Goal: Book appointment/travel/reservation

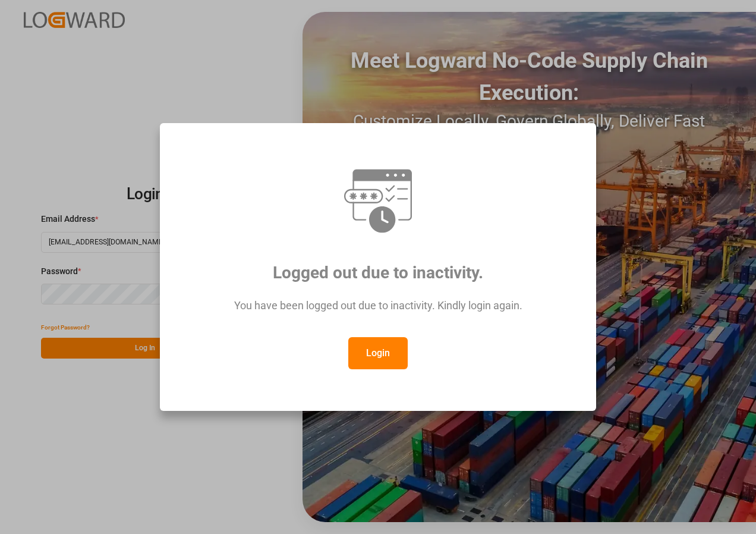
click at [370, 349] on button "Login" at bounding box center [377, 353] width 59 height 32
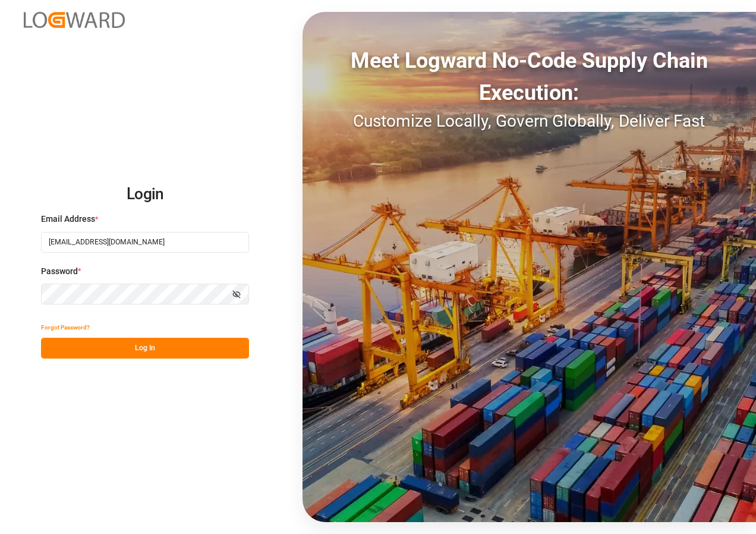
click at [125, 349] on button "Log In" at bounding box center [145, 347] width 208 height 21
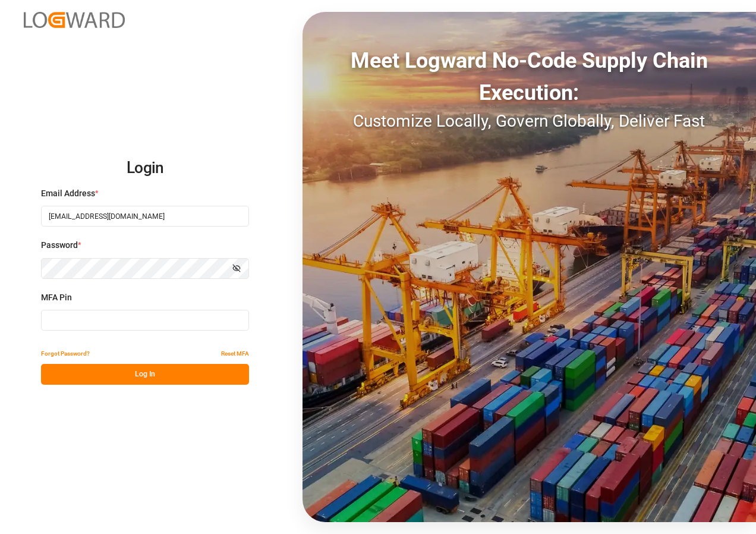
click at [106, 323] on input at bounding box center [145, 320] width 208 height 21
type input "415625"
click at [135, 377] on button "Log In" at bounding box center [145, 374] width 208 height 21
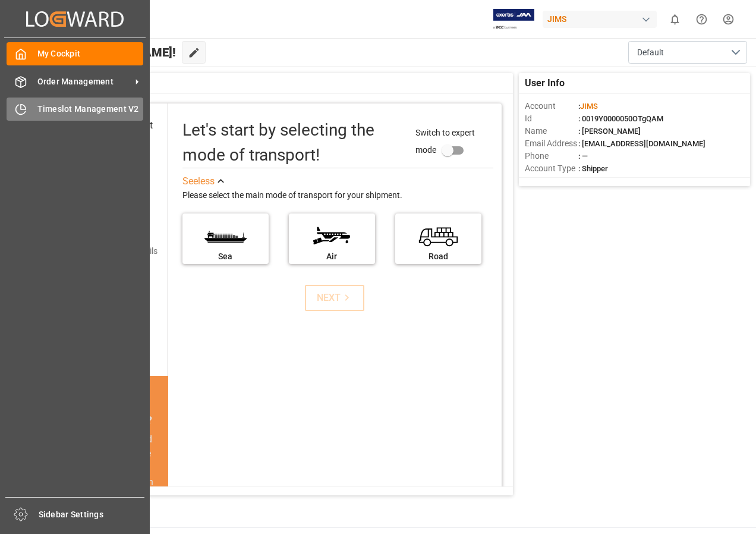
click at [45, 106] on span "Timeslot Management V2" at bounding box center [90, 109] width 106 height 12
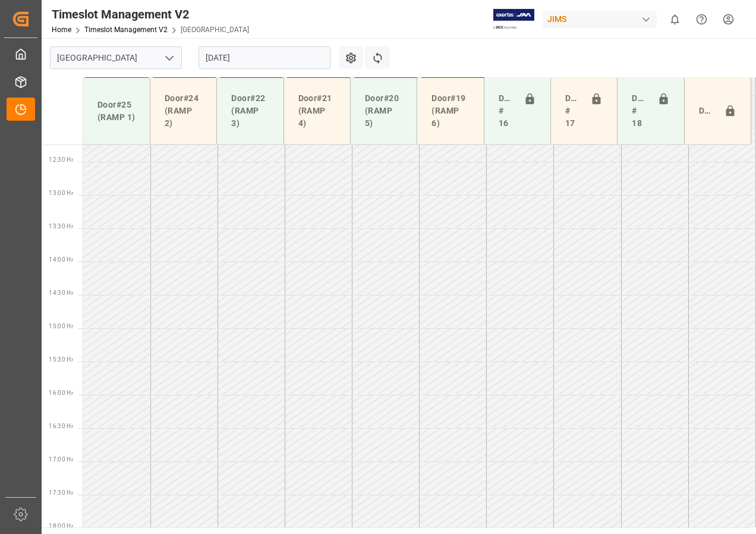
scroll to position [816, 0]
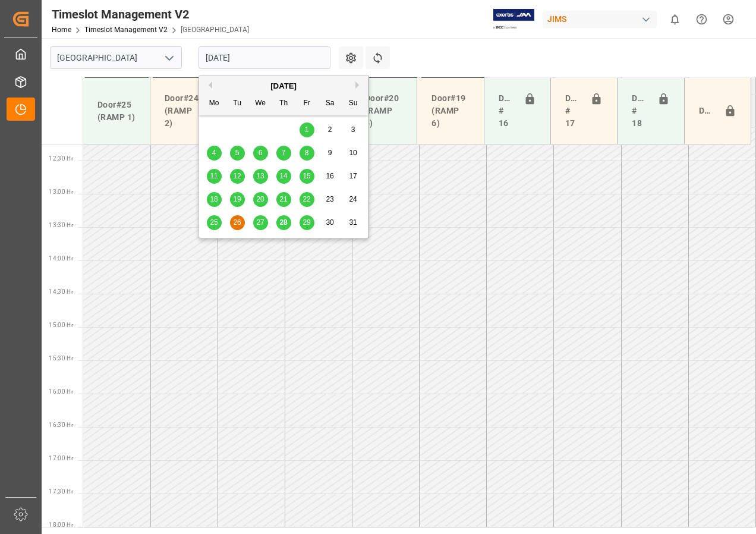
click at [233, 59] on input "[DATE]" at bounding box center [264, 57] width 132 height 23
click at [308, 223] on span "29" at bounding box center [306, 222] width 8 height 8
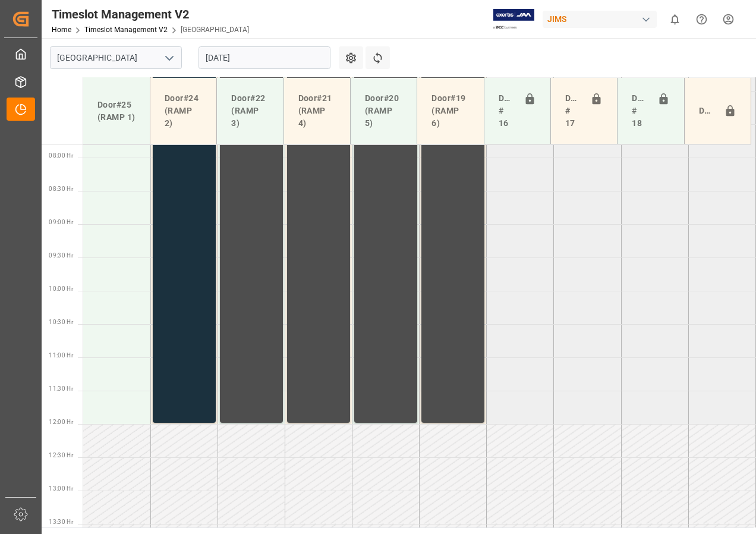
scroll to position [514, 0]
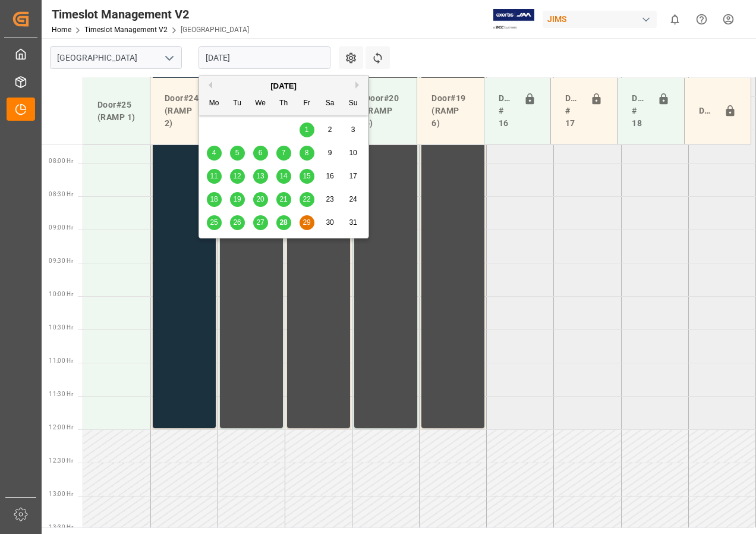
click at [263, 58] on input "[DATE]" at bounding box center [264, 57] width 132 height 23
click at [285, 222] on span "28" at bounding box center [283, 222] width 8 height 8
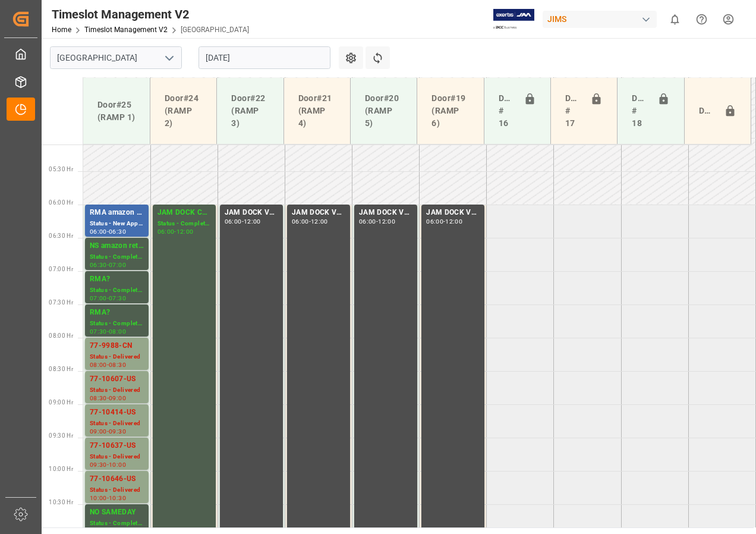
scroll to position [336, 0]
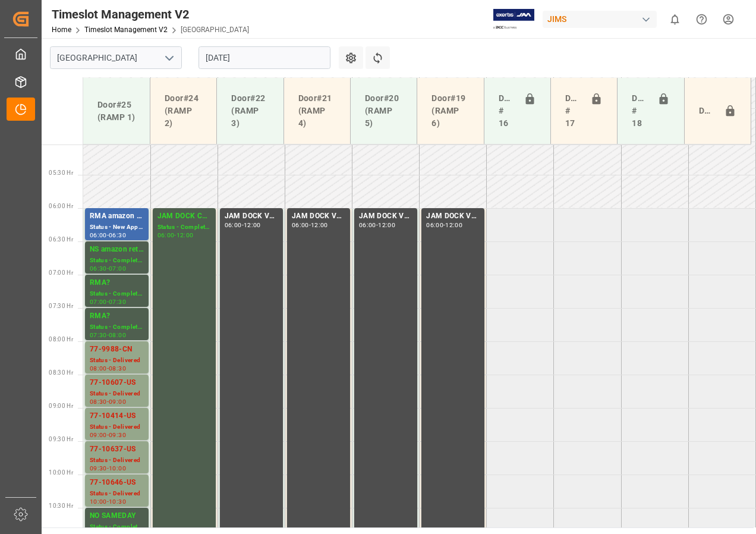
click at [262, 55] on input "[DATE]" at bounding box center [264, 57] width 132 height 23
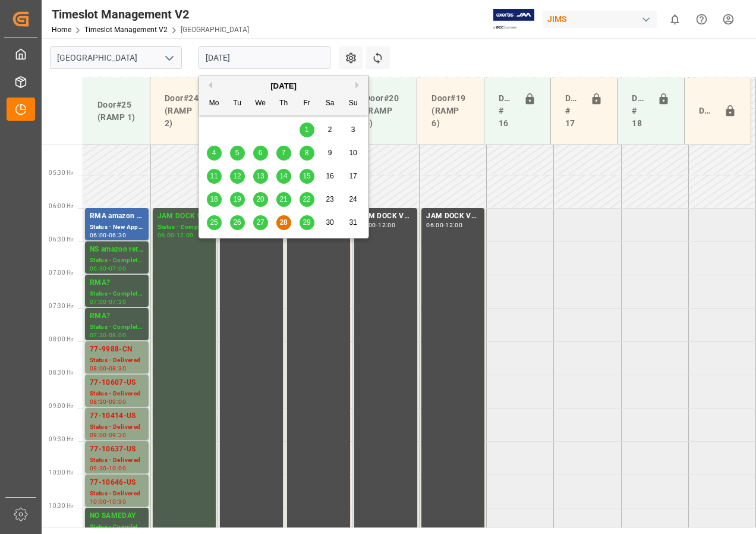
click at [356, 83] on button "Next Month" at bounding box center [358, 84] width 7 height 7
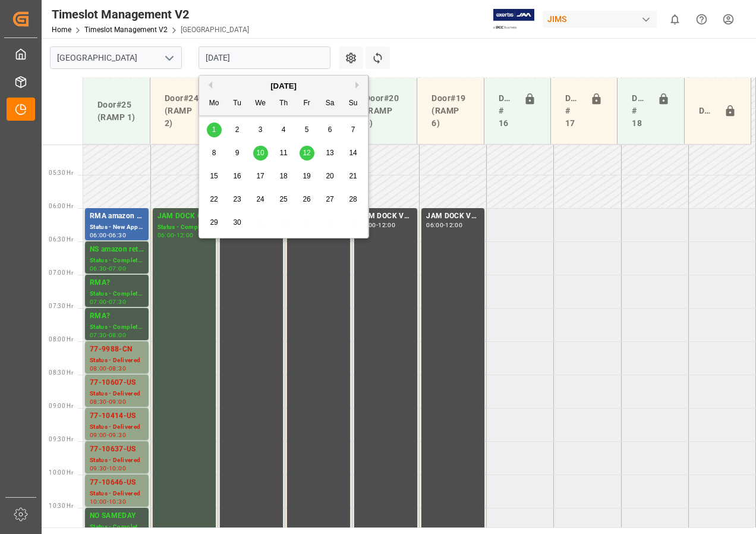
click at [211, 130] on div "1" at bounding box center [214, 130] width 15 height 14
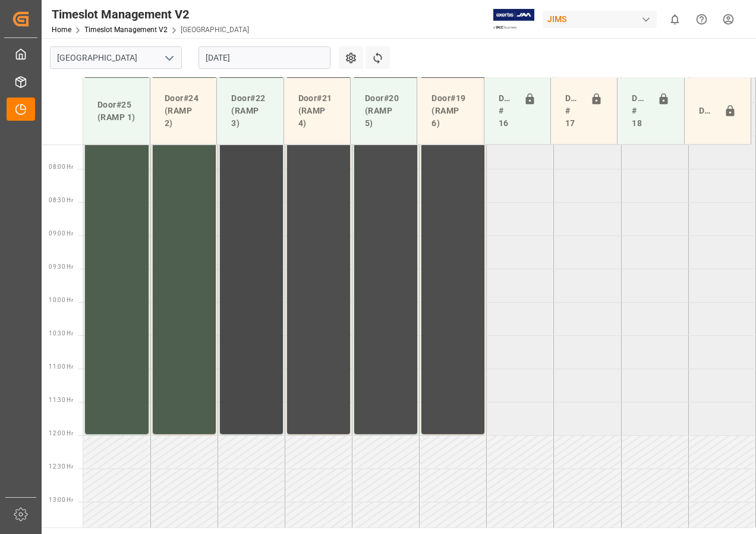
scroll to position [399, 0]
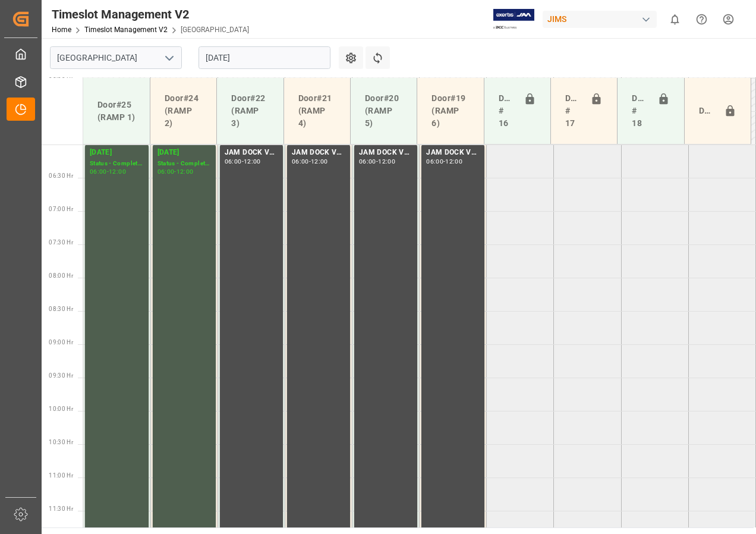
click at [202, 57] on input "[DATE]" at bounding box center [264, 57] width 132 height 23
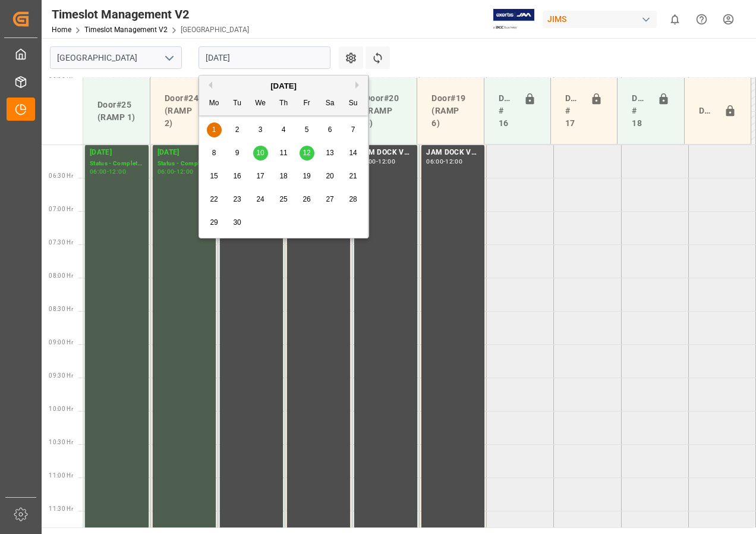
click at [235, 128] on span "2" at bounding box center [237, 129] width 4 height 8
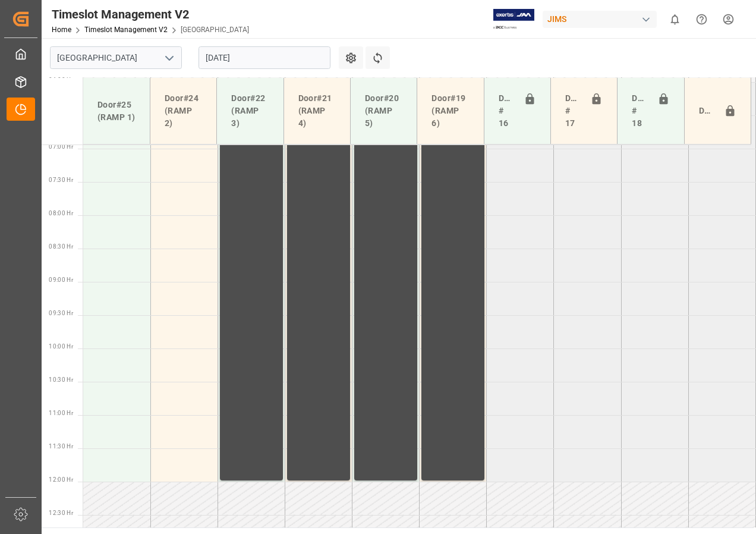
scroll to position [459, 0]
click at [239, 52] on input "[DATE]" at bounding box center [264, 57] width 132 height 23
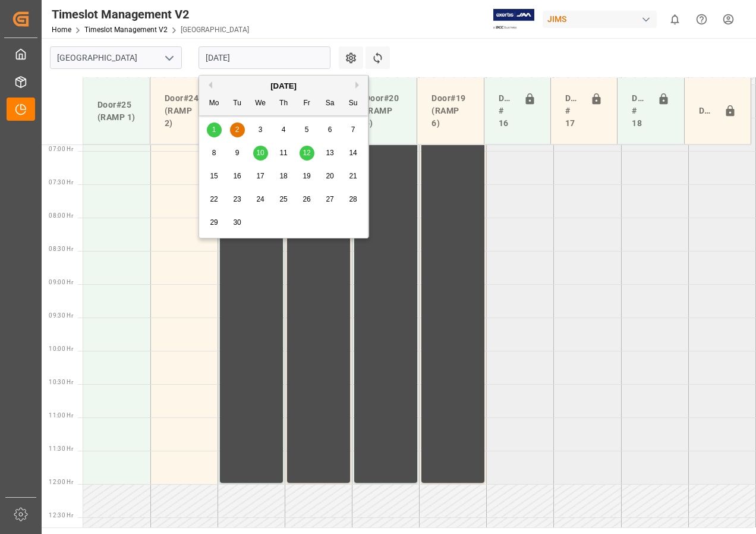
click at [208, 83] on button "Previous Month" at bounding box center [208, 84] width 7 height 7
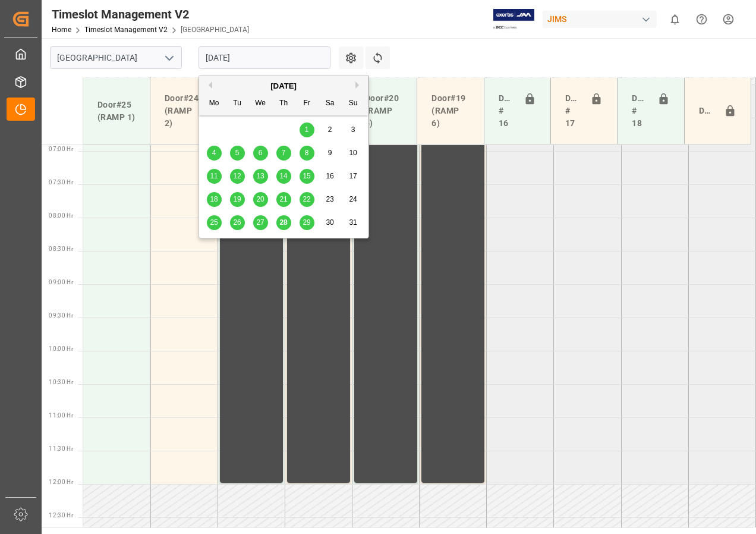
click at [305, 223] on span "29" at bounding box center [306, 222] width 8 height 8
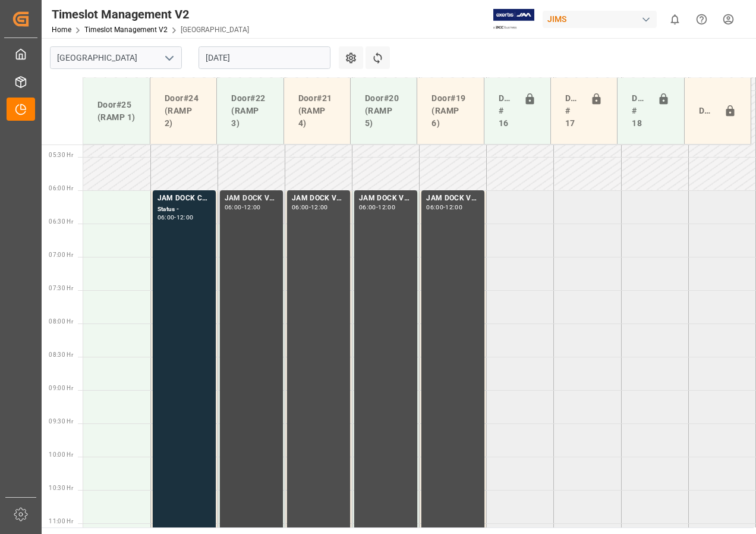
scroll to position [427, 0]
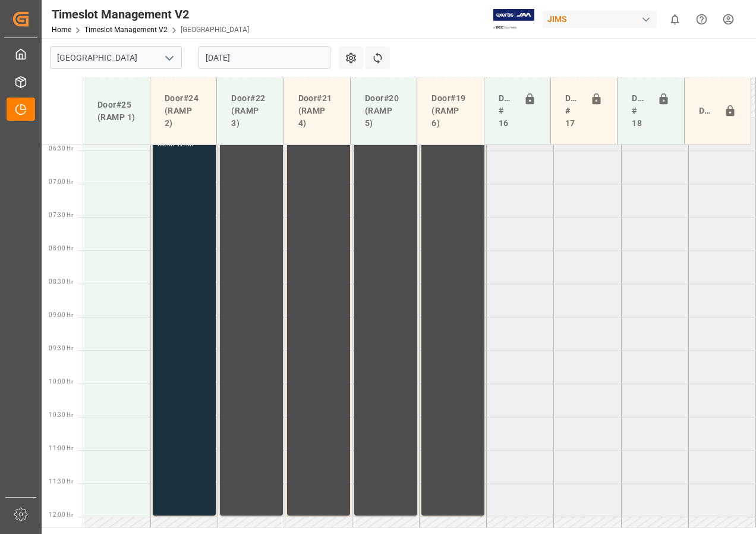
click at [247, 55] on input "[DATE]" at bounding box center [264, 57] width 132 height 23
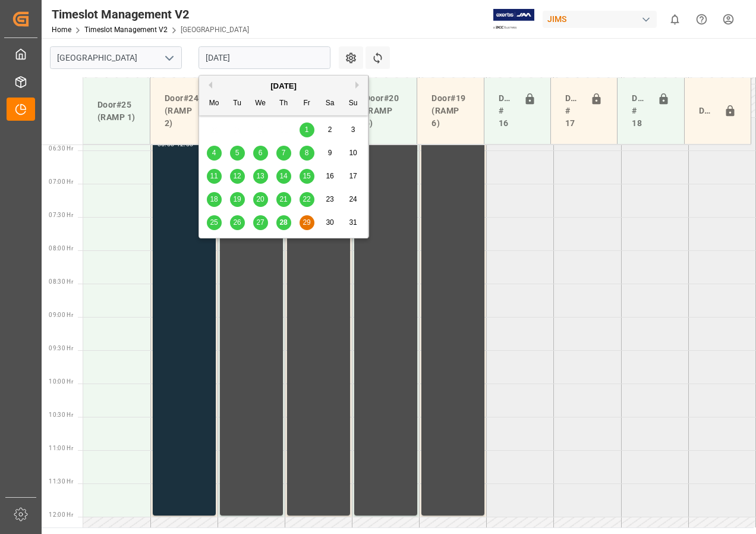
click at [284, 220] on span "28" at bounding box center [283, 222] width 8 height 8
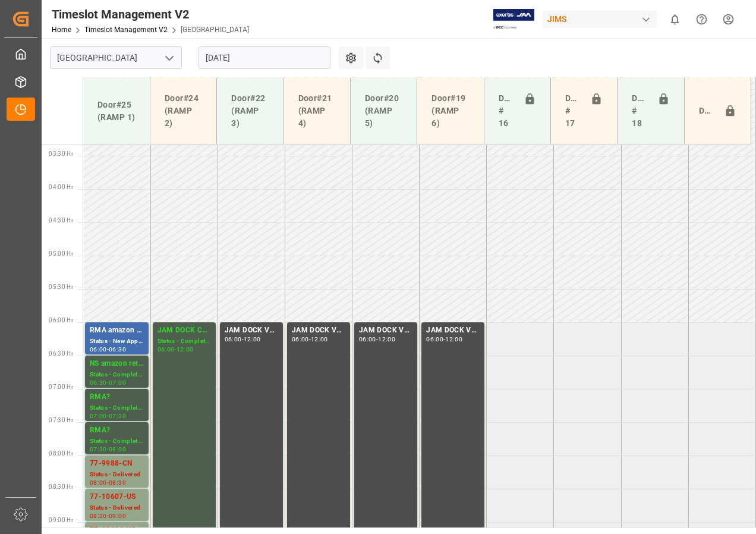
scroll to position [400, 0]
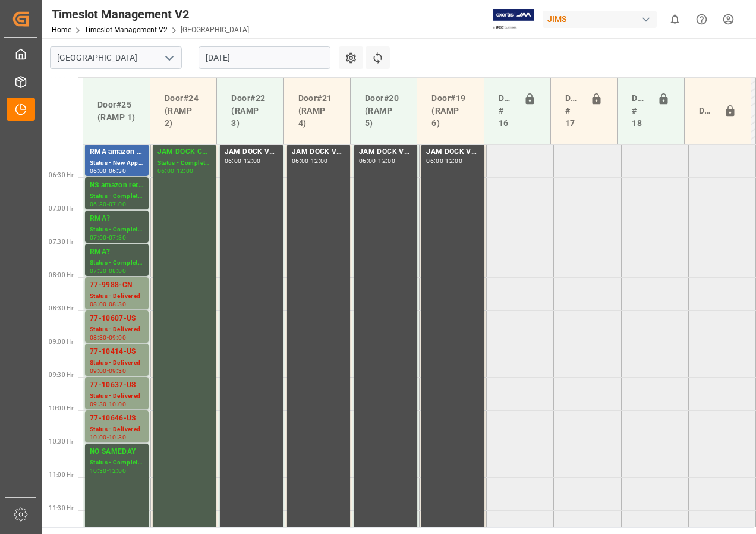
click at [219, 59] on input "[DATE]" at bounding box center [264, 57] width 132 height 23
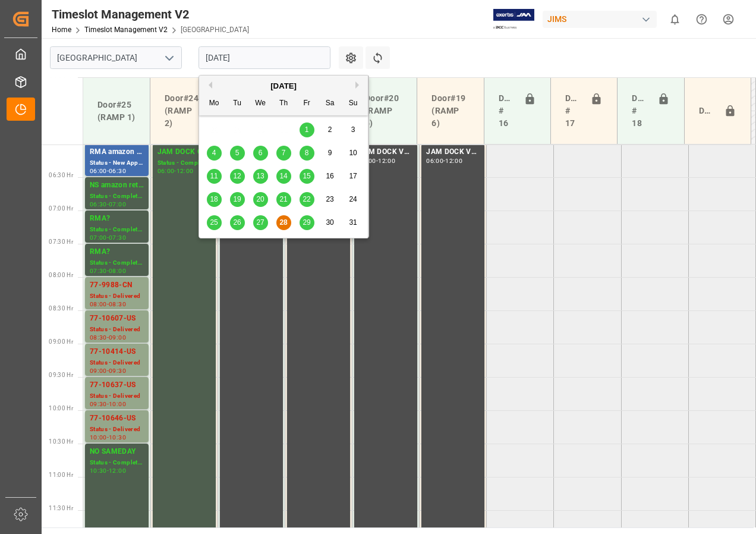
click at [308, 223] on span "29" at bounding box center [306, 222] width 8 height 8
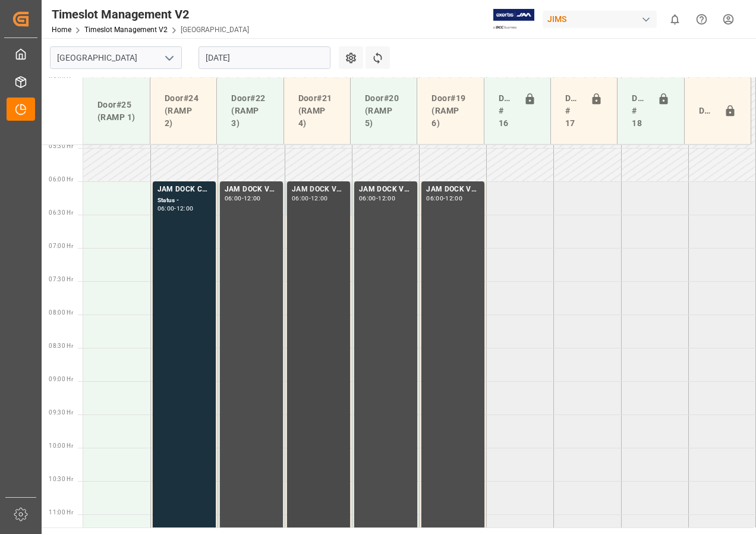
scroll to position [383, 0]
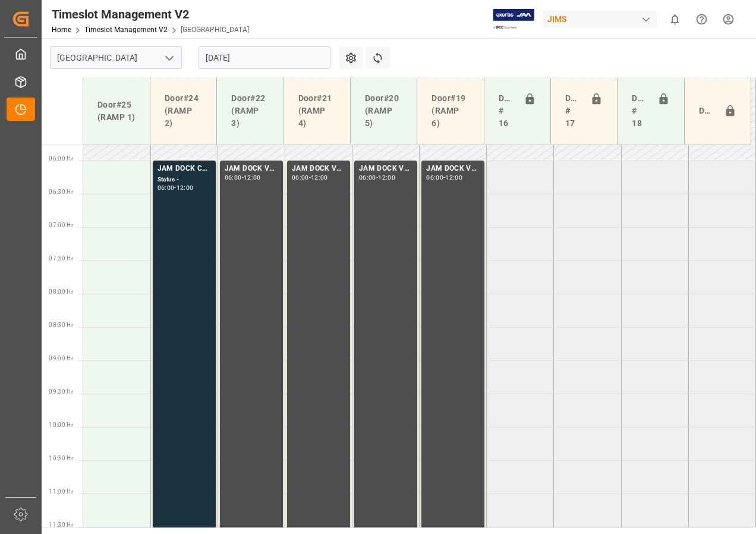
click at [220, 65] on input "[DATE]" at bounding box center [264, 57] width 132 height 23
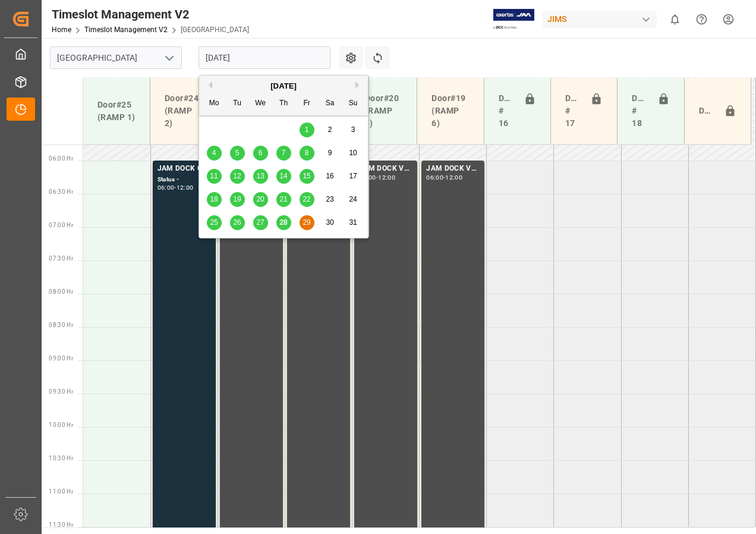
click at [283, 226] on span "28" at bounding box center [283, 222] width 8 height 8
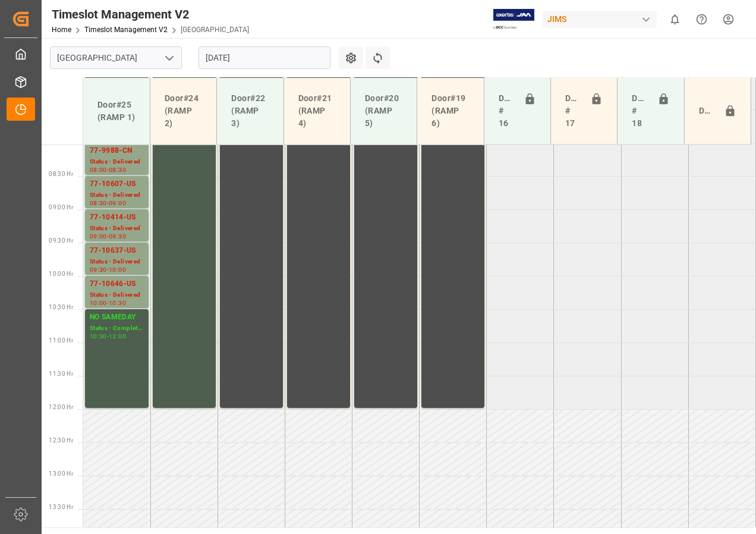
scroll to position [459, 0]
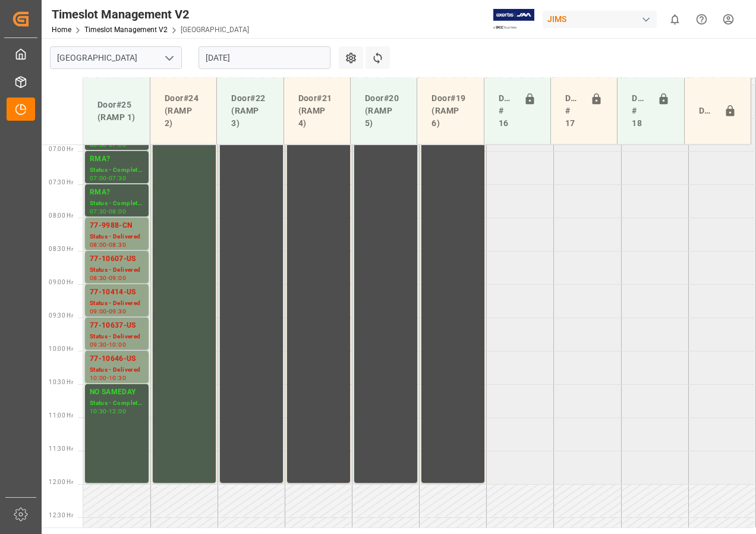
click at [224, 62] on input "[DATE]" at bounding box center [264, 57] width 132 height 23
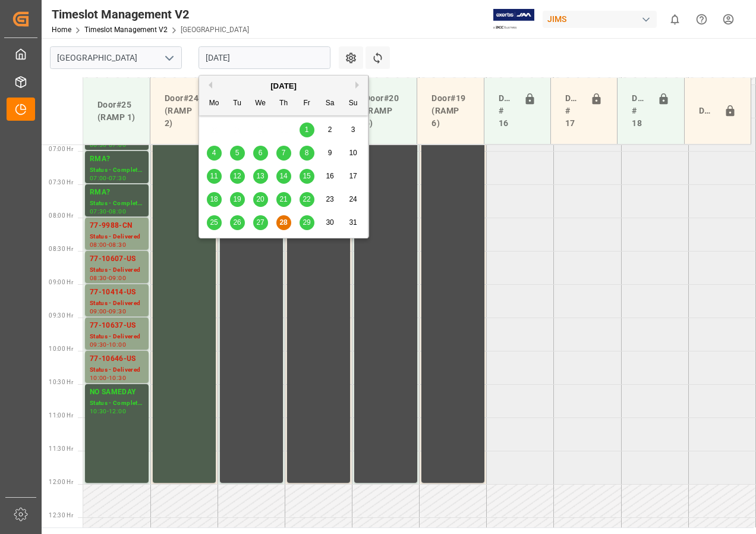
click at [303, 222] on span "29" at bounding box center [306, 222] width 8 height 8
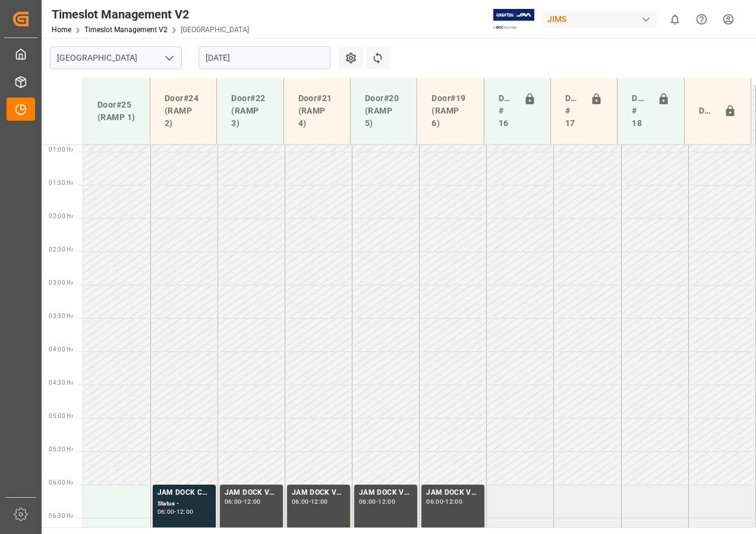
scroll to position [242, 0]
